Goal: Find specific page/section: Find specific page/section

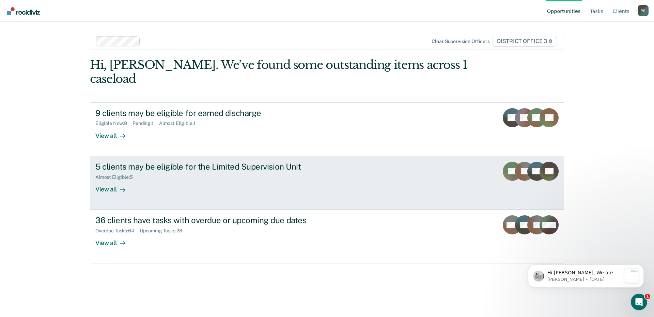
click at [110, 180] on div "View all" at bounding box center [114, 186] width 38 height 13
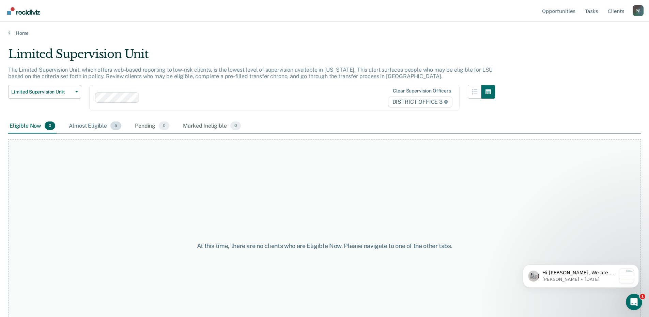
click at [101, 125] on div "Almost Eligible 5" at bounding box center [94, 126] width 55 height 15
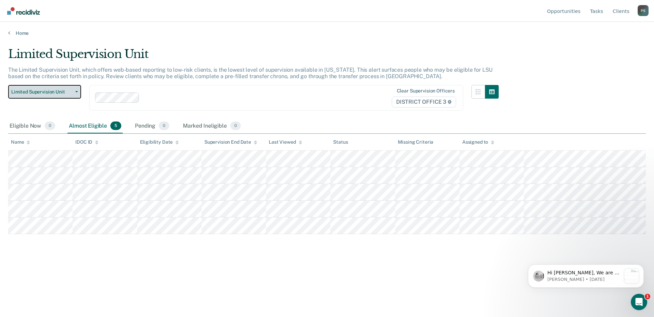
click at [77, 91] on icon "button" at bounding box center [76, 91] width 3 height 1
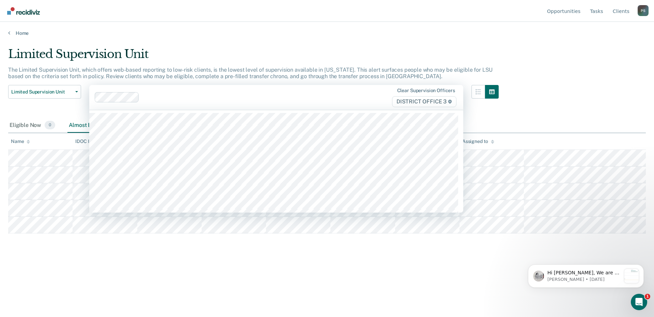
click at [204, 101] on div at bounding box center [245, 97] width 206 height 8
click at [59, 107] on div "Limited Supervision Unit Release from Supervision Earned Discharge Limited Supe…" at bounding box center [44, 101] width 73 height 33
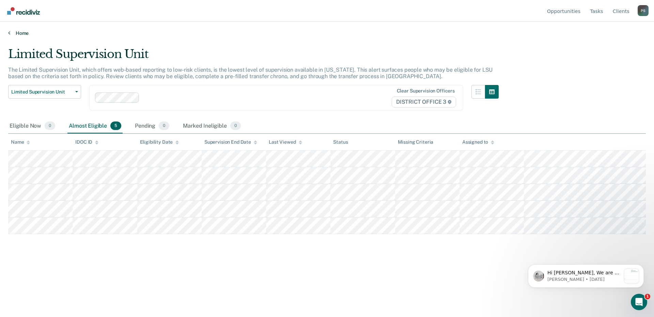
click at [10, 34] on icon at bounding box center [9, 32] width 2 height 5
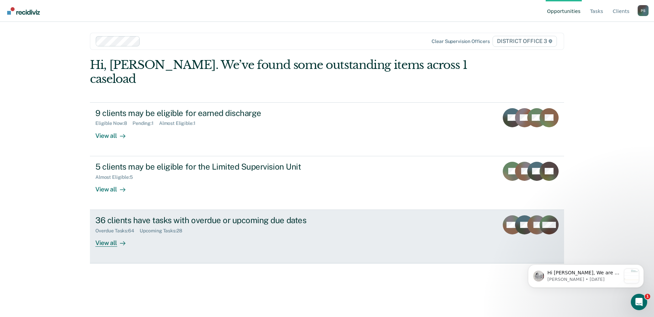
click at [110, 233] on div "View all" at bounding box center [114, 239] width 38 height 13
